Goal: Task Accomplishment & Management: Use online tool/utility

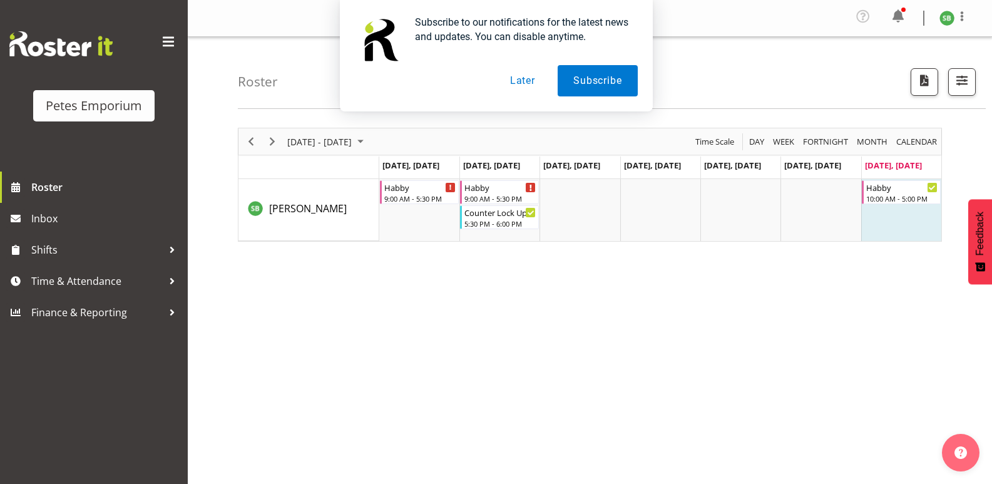
click at [515, 74] on button "Later" at bounding box center [523, 80] width 56 height 31
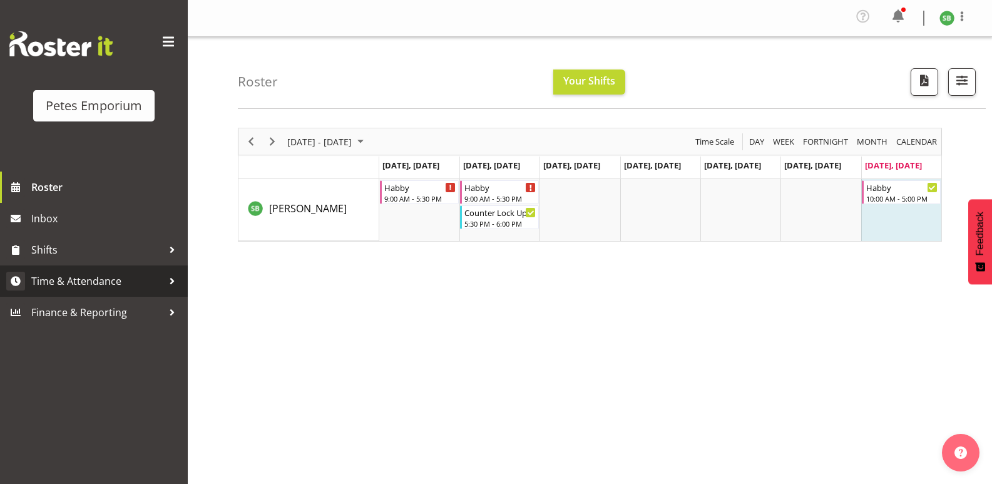
click at [72, 276] on span "Time & Attendance" at bounding box center [96, 281] width 131 height 19
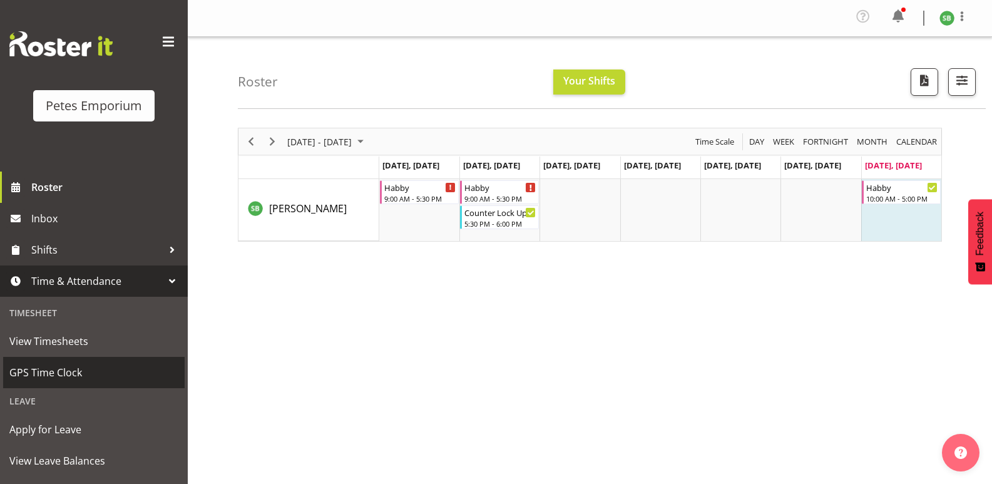
click at [58, 371] on span "GPS Time Clock" at bounding box center [93, 372] width 169 height 19
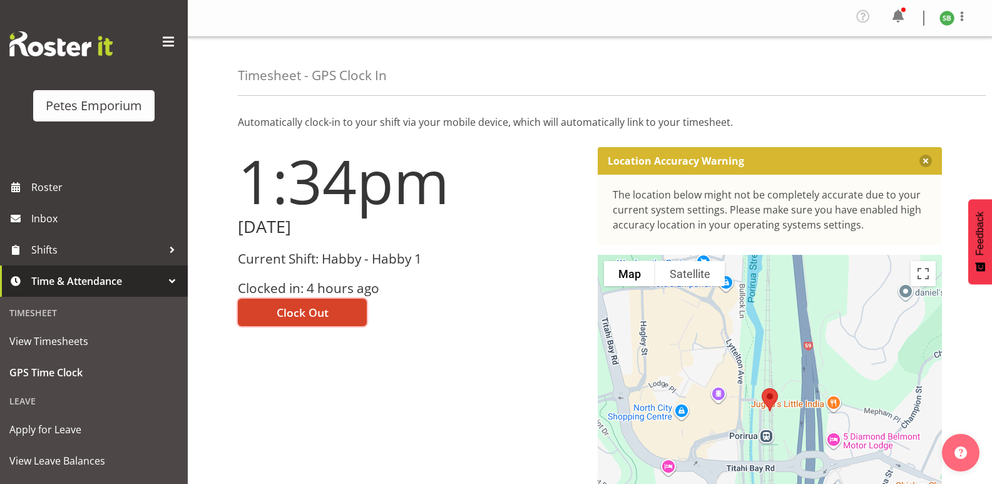
click at [321, 307] on span "Clock Out" at bounding box center [303, 312] width 52 height 16
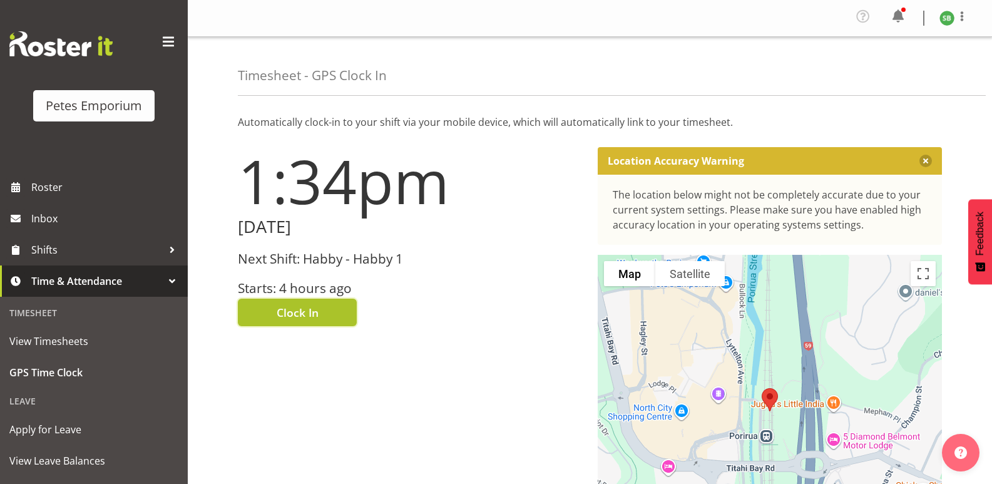
click at [316, 300] on button "Clock In" at bounding box center [297, 313] width 119 height 28
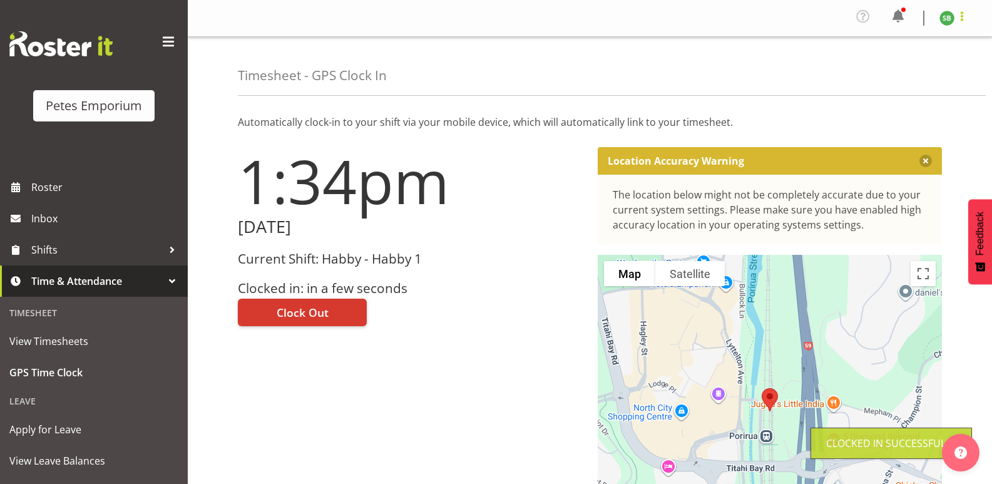
click at [962, 19] on span at bounding box center [962, 16] width 15 height 15
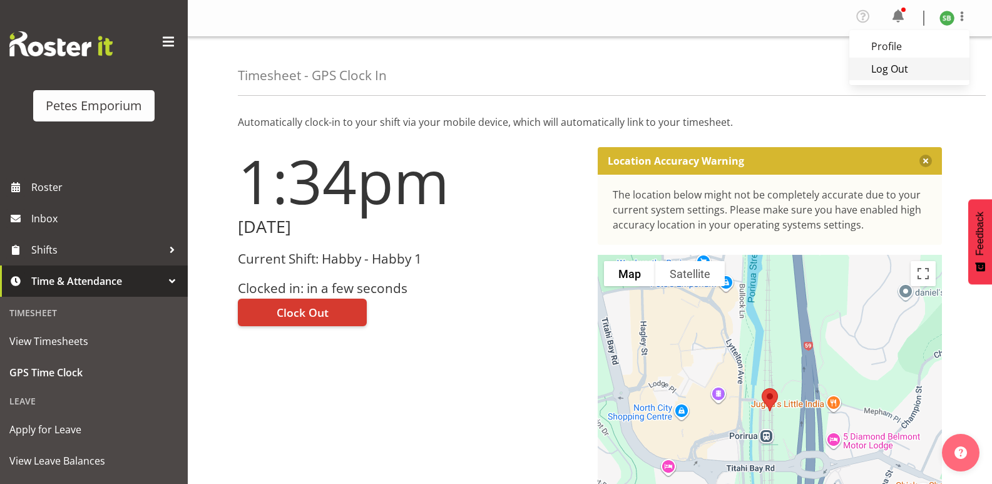
click at [910, 77] on link "Log Out" at bounding box center [910, 69] width 120 height 23
